Goal: Communication & Community: Answer question/provide support

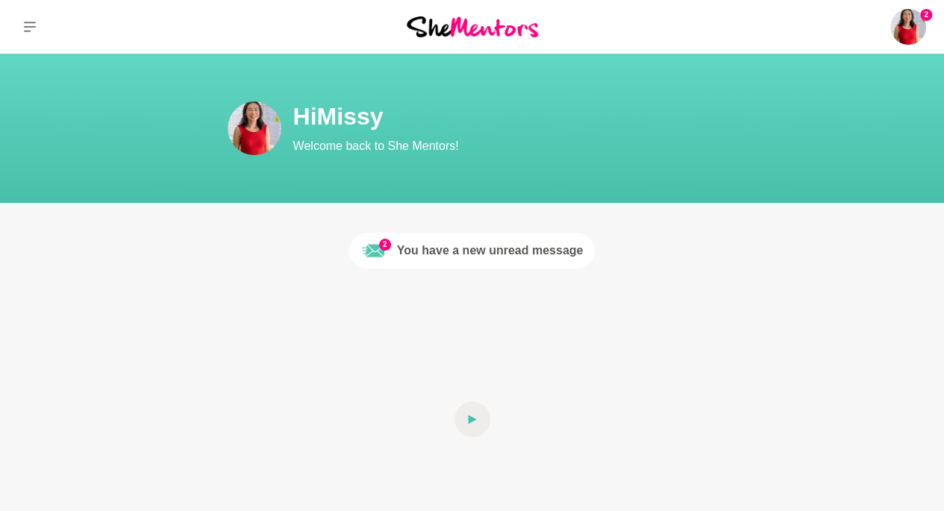
click at [473, 256] on div "You have a new unread message" at bounding box center [490, 251] width 187 height 18
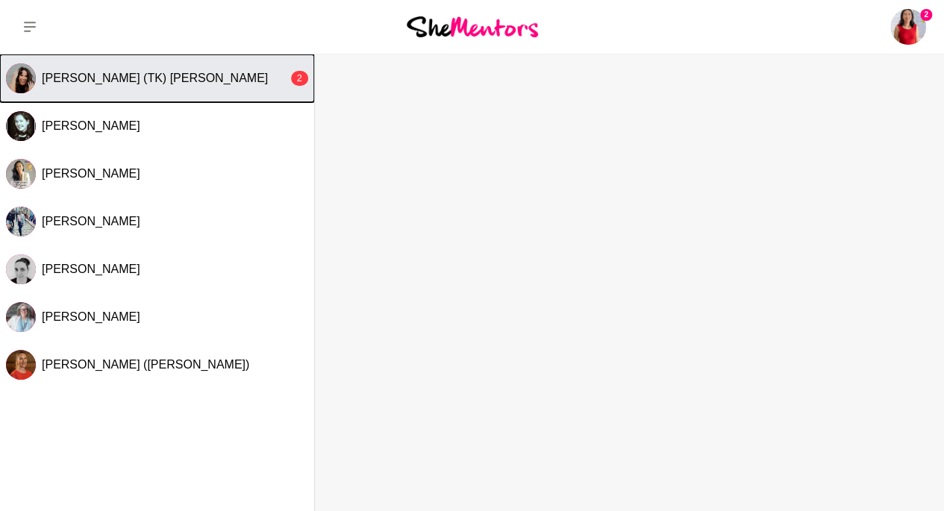
click at [131, 92] on button "[PERSON_NAME] (TK) [PERSON_NAME] 2" at bounding box center [157, 78] width 314 height 48
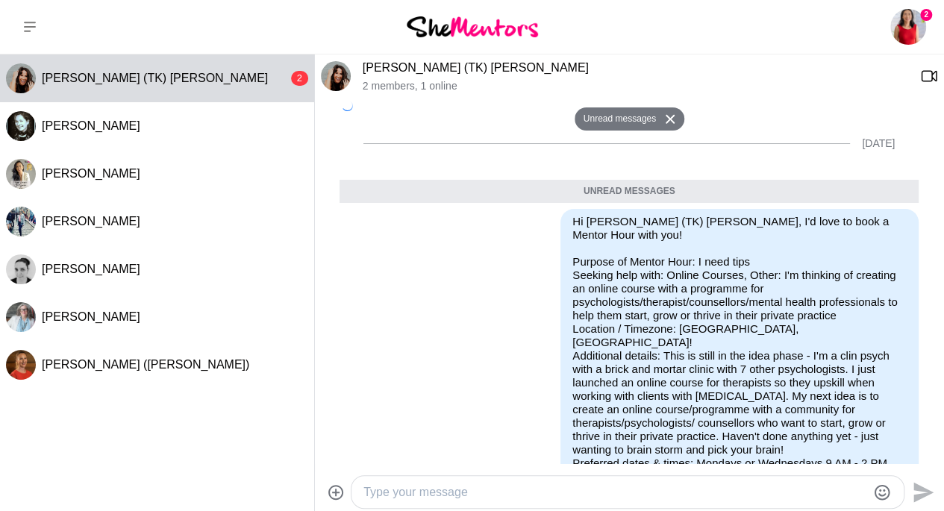
scroll to position [373, 0]
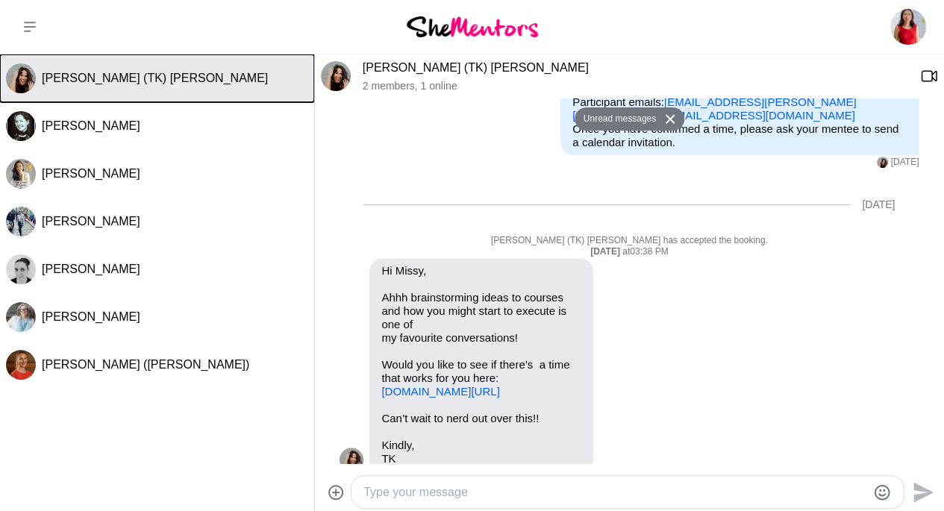
click at [240, 82] on div "[PERSON_NAME] (TK) [PERSON_NAME]" at bounding box center [175, 78] width 267 height 15
click at [77, 81] on span "[PERSON_NAME] (TK) [PERSON_NAME]" at bounding box center [155, 78] width 226 height 13
click at [56, 82] on span "[PERSON_NAME] (TK) [PERSON_NAME]" at bounding box center [155, 78] width 226 height 13
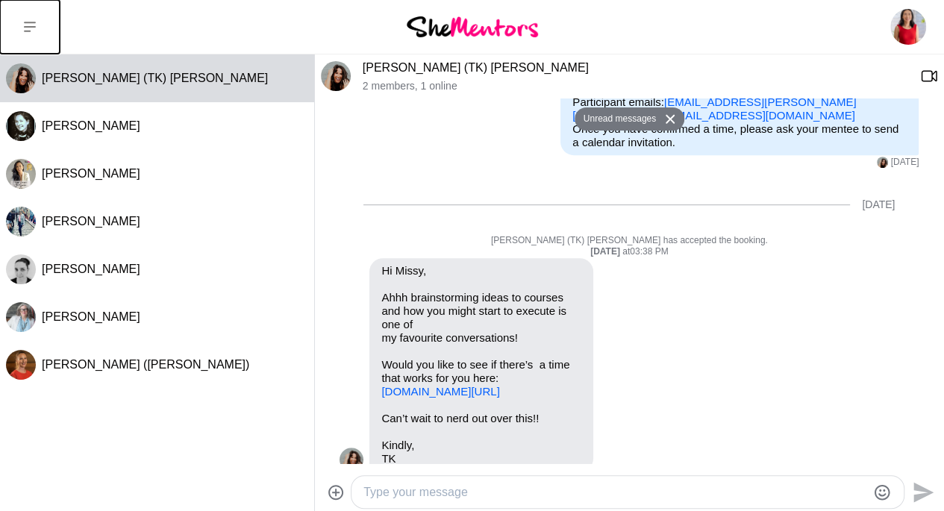
click at [28, 31] on icon at bounding box center [30, 27] width 12 height 10
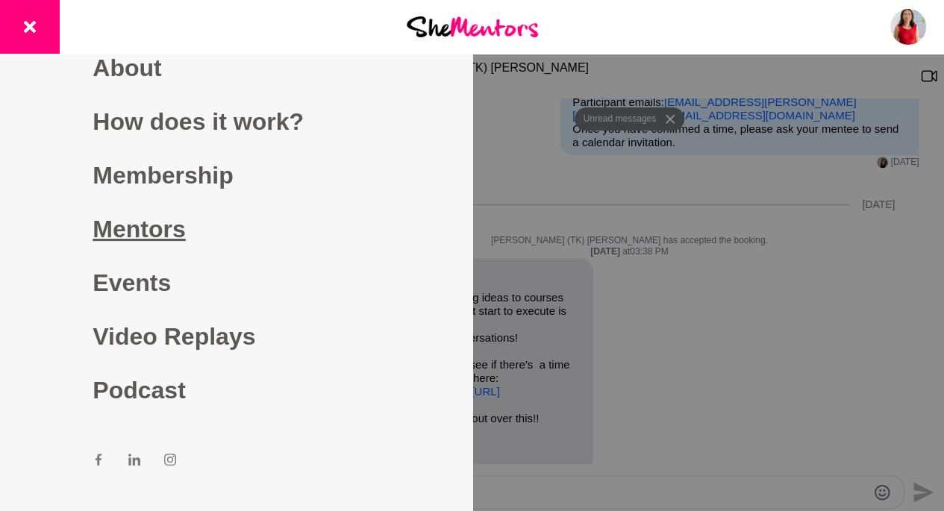
click at [129, 234] on link "Mentors" at bounding box center [236, 229] width 287 height 54
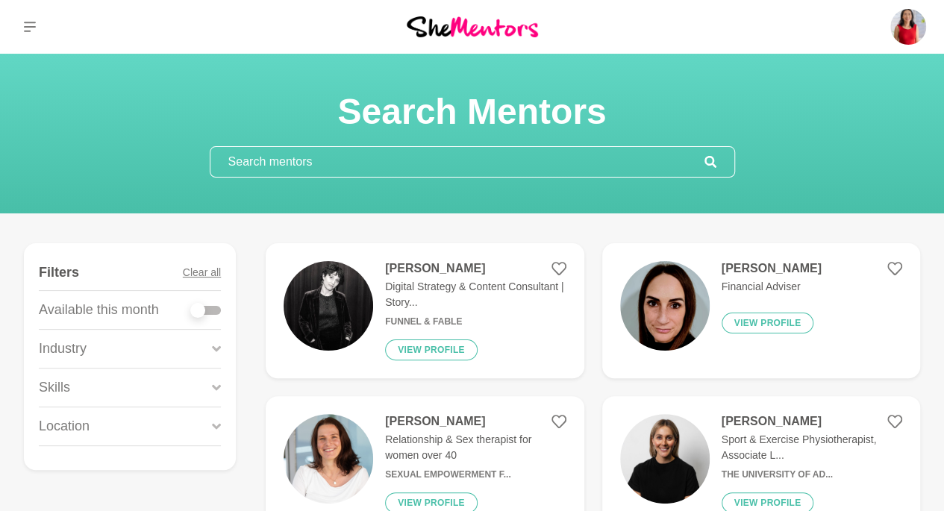
scroll to position [149, 0]
